Goal: Task Accomplishment & Management: Use online tool/utility

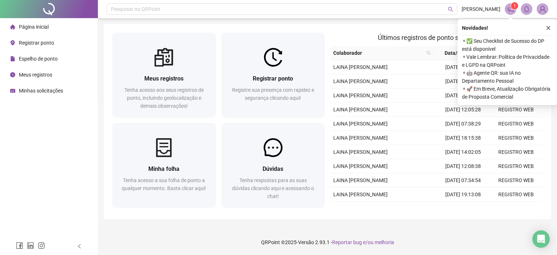
click at [546, 28] on button "button" at bounding box center [548, 28] width 9 height 9
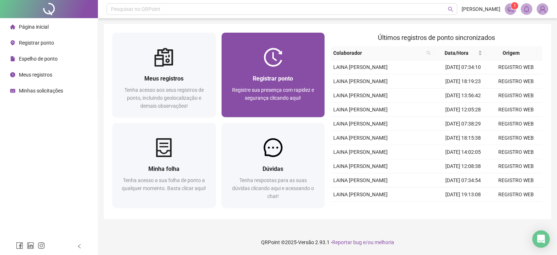
click at [245, 57] on div at bounding box center [273, 57] width 103 height 19
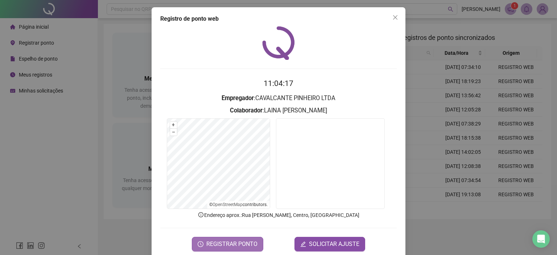
click at [236, 240] on span "REGISTRAR PONTO" at bounding box center [231, 244] width 51 height 9
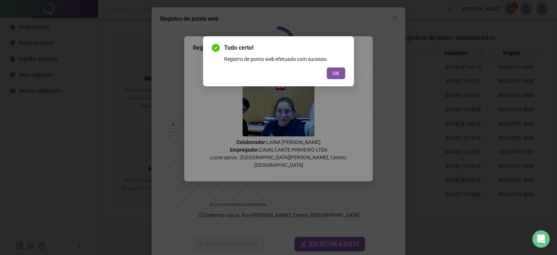
click at [346, 74] on div "Tudo certo! Registro de ponto web efetuado com sucesso. OK" at bounding box center [278, 61] width 151 height 50
drag, startPoint x: 338, startPoint y: 67, endPoint x: 372, endPoint y: 33, distance: 48.0
click at [338, 67] on div "OK" at bounding box center [279, 73] width 134 height 12
click at [393, 15] on div "Tudo certo! Registro de ponto web efetuado com sucesso. OK" at bounding box center [278, 127] width 557 height 255
click at [329, 82] on div "Tudo certo! Registro de ponto web efetuado com sucesso. OK" at bounding box center [278, 61] width 151 height 50
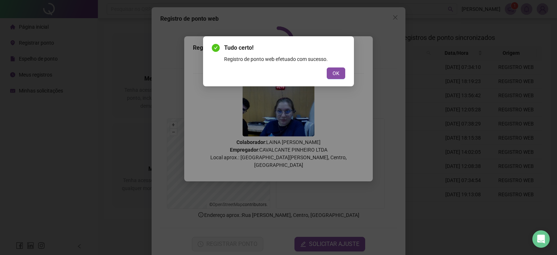
click at [329, 82] on div "Tudo certo! Registro de ponto web efetuado com sucesso. OK" at bounding box center [278, 61] width 151 height 50
click at [331, 77] on button "OK" at bounding box center [336, 73] width 19 height 12
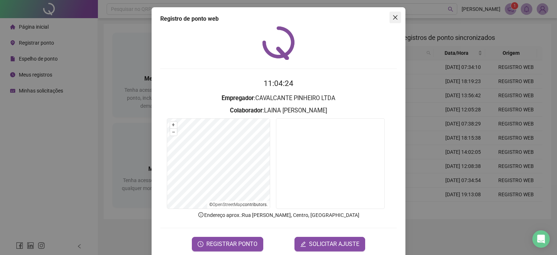
click at [390, 20] on span "Close" at bounding box center [396, 18] width 12 height 6
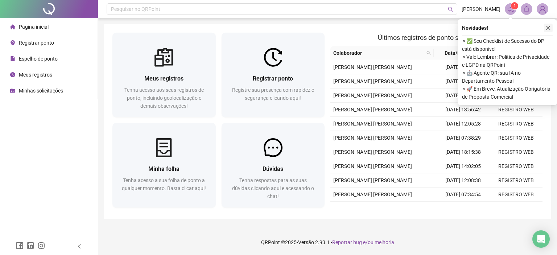
click at [548, 29] on icon "close" at bounding box center [548, 27] width 5 height 5
